Goal: Find specific page/section: Find specific page/section

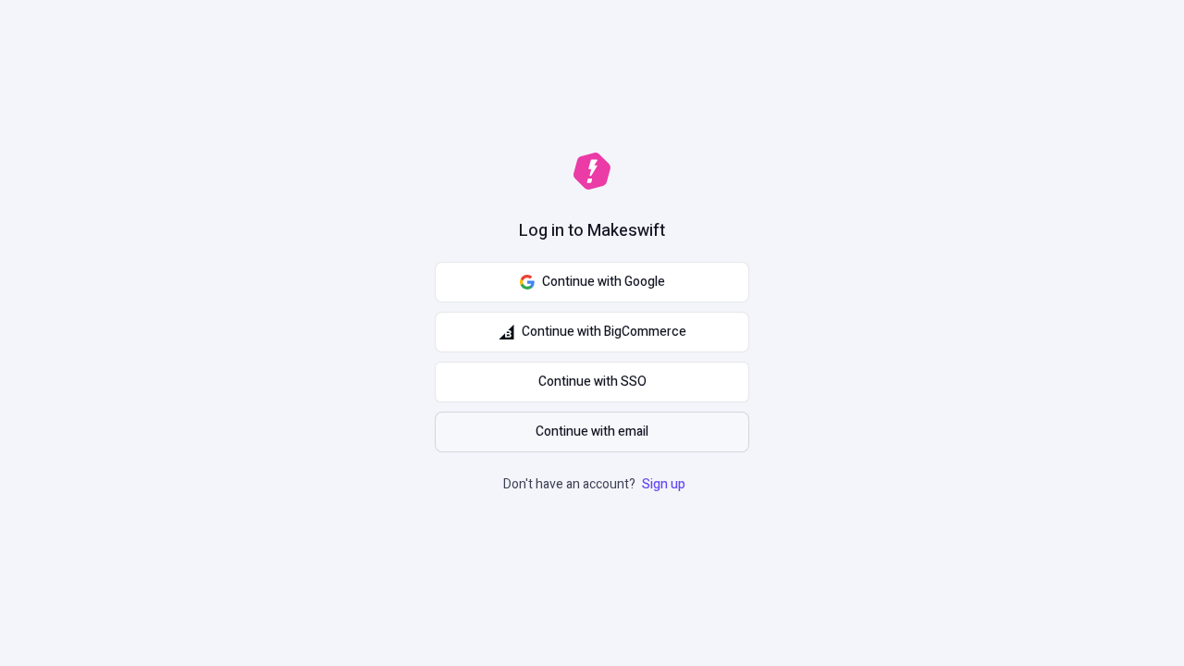
click at [592, 432] on span "Continue with email" at bounding box center [592, 432] width 113 height 20
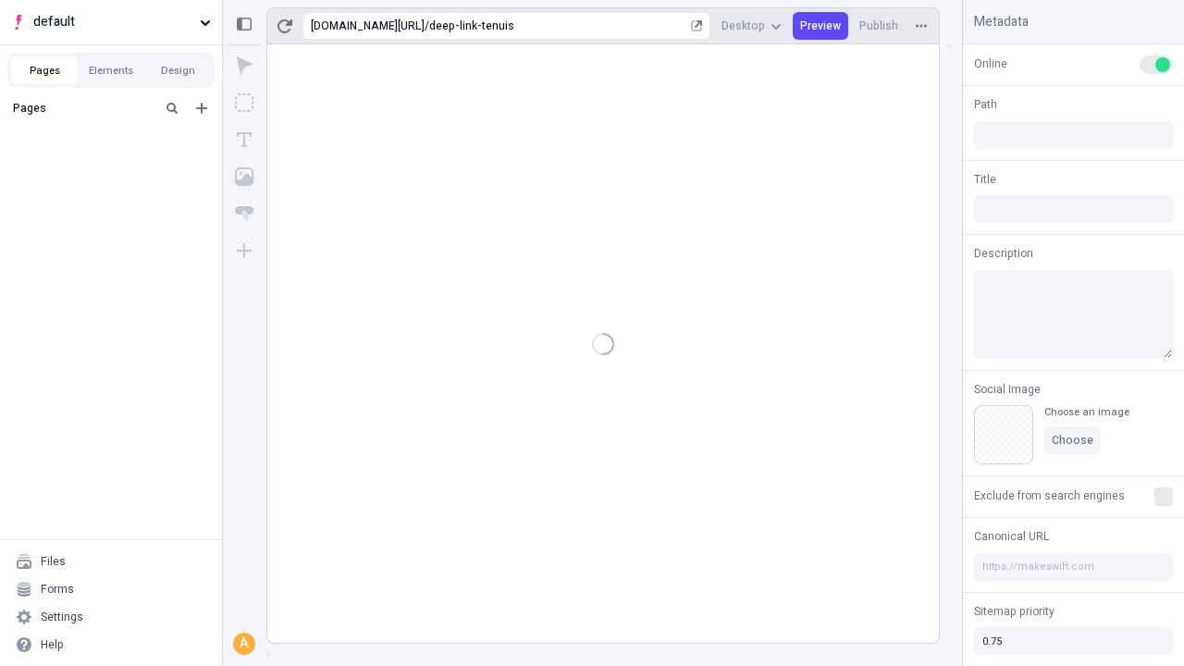
type input "/deep-link-tenuis"
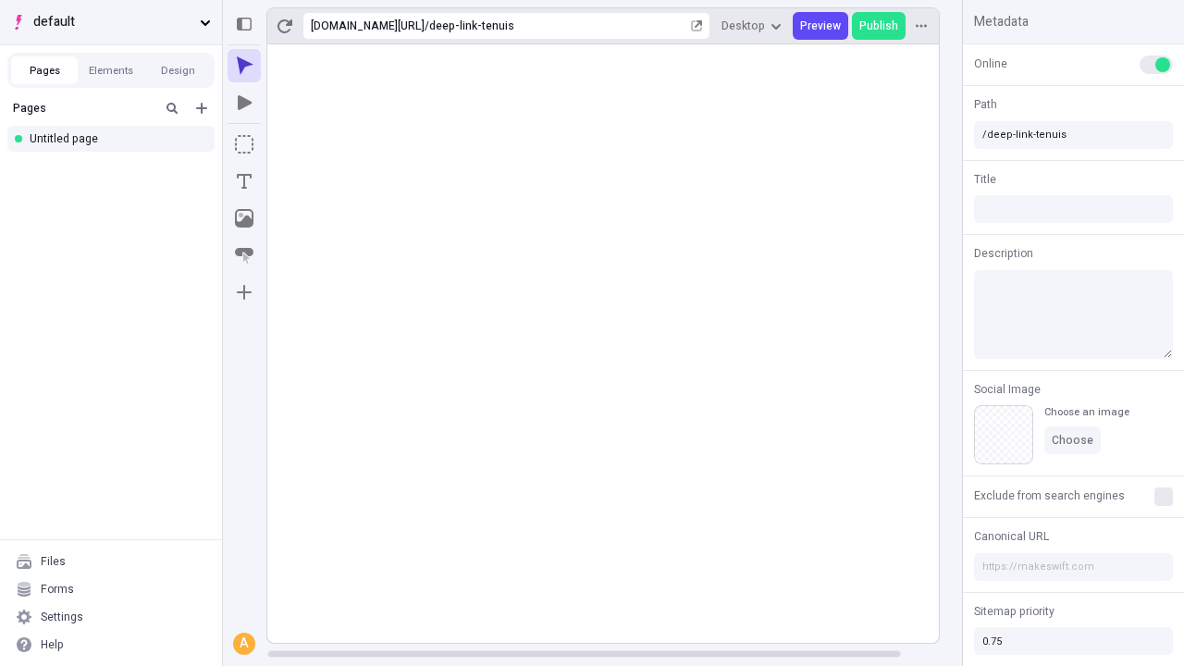
click at [111, 22] on span "default" at bounding box center [112, 22] width 159 height 20
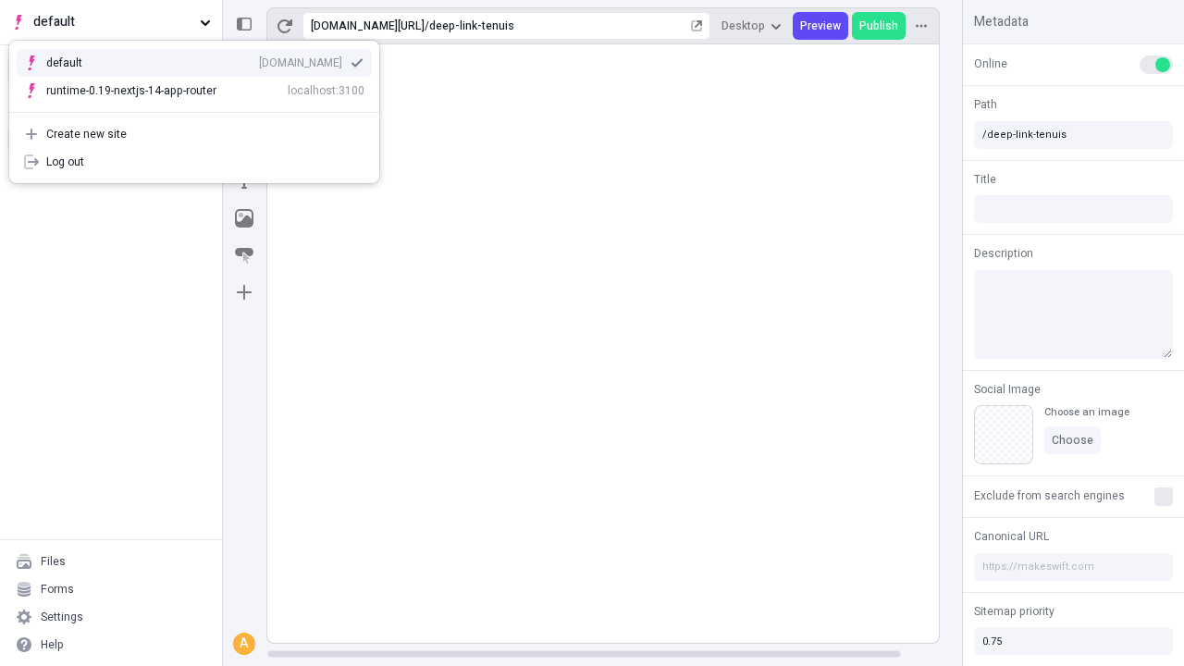
click at [259, 59] on div "qee9k4dy7d.staging.makeswift.site" at bounding box center [300, 62] width 83 height 15
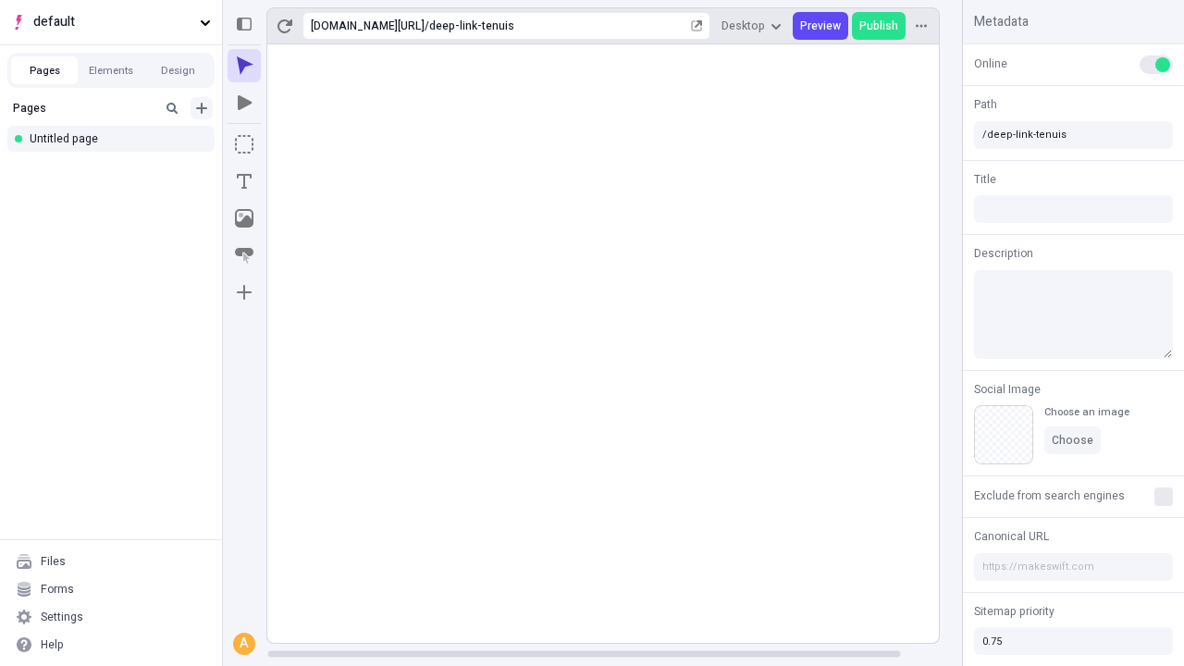
click at [202, 108] on icon "Add new" at bounding box center [201, 108] width 11 height 11
type input "/deep-link-acidus"
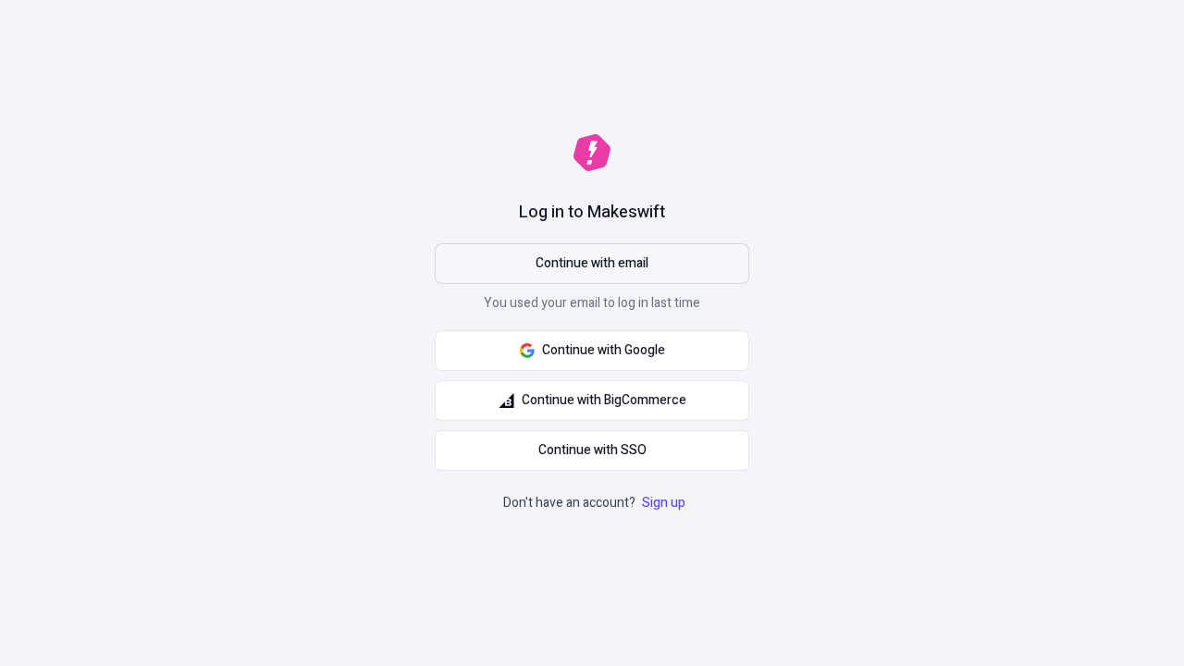
click at [592, 264] on span "Continue with email" at bounding box center [592, 263] width 113 height 20
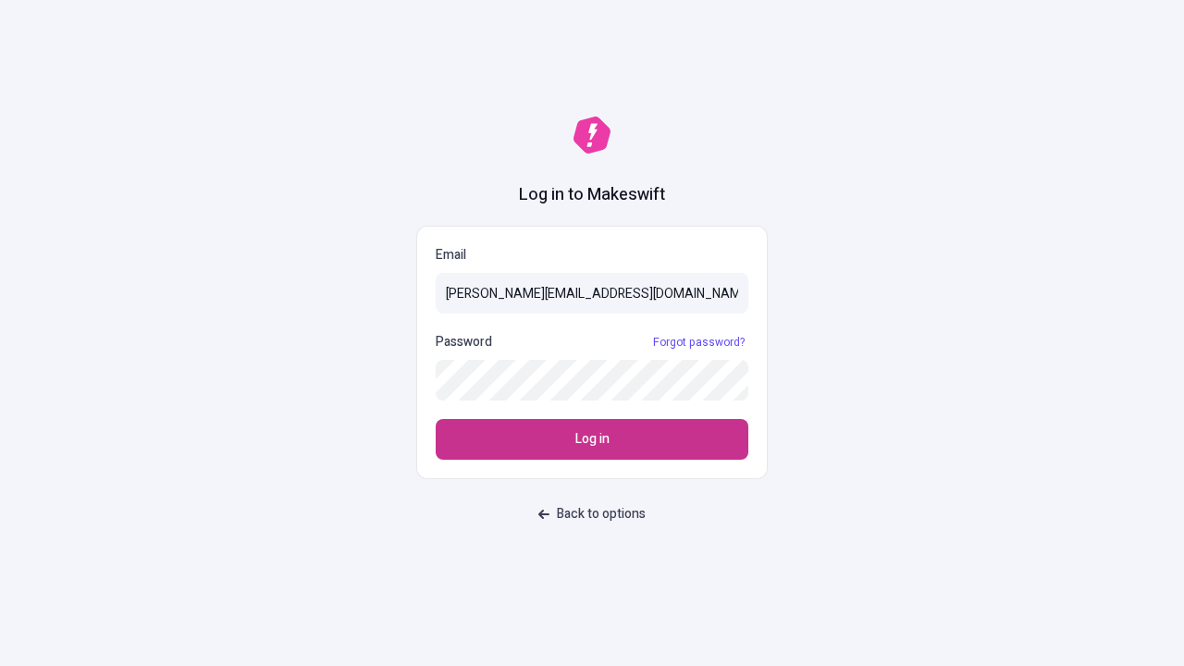
click at [592, 439] on span "Log in" at bounding box center [592, 439] width 34 height 20
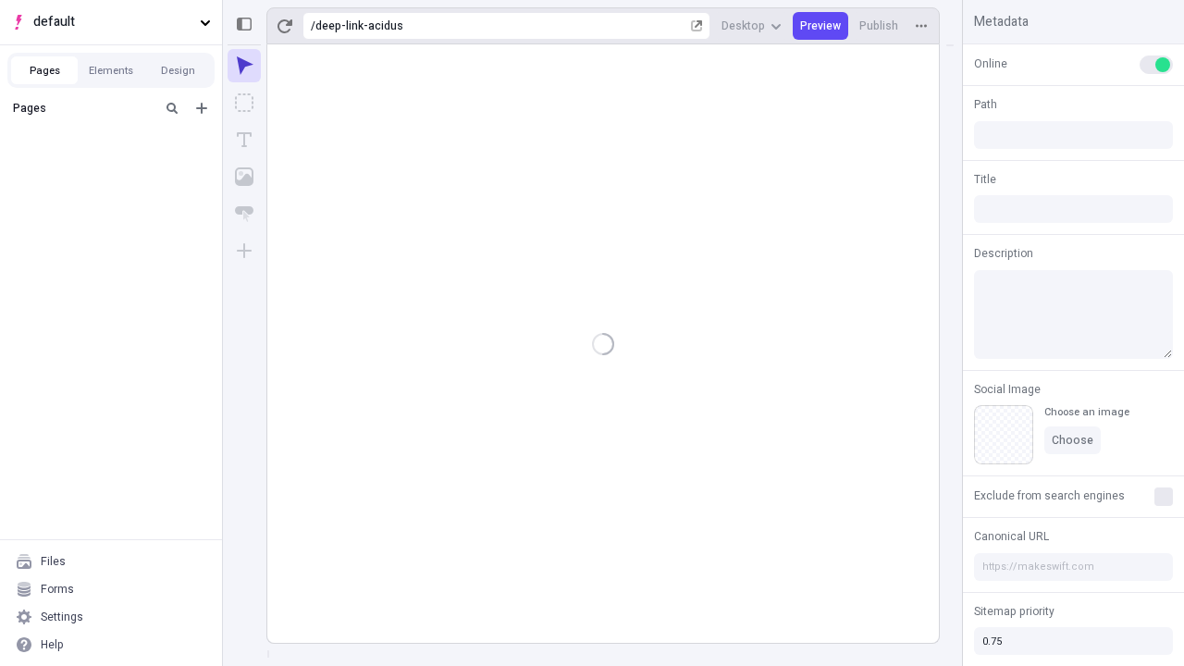
type input "/deep-link-acidus"
